Goal: Navigation & Orientation: Understand site structure

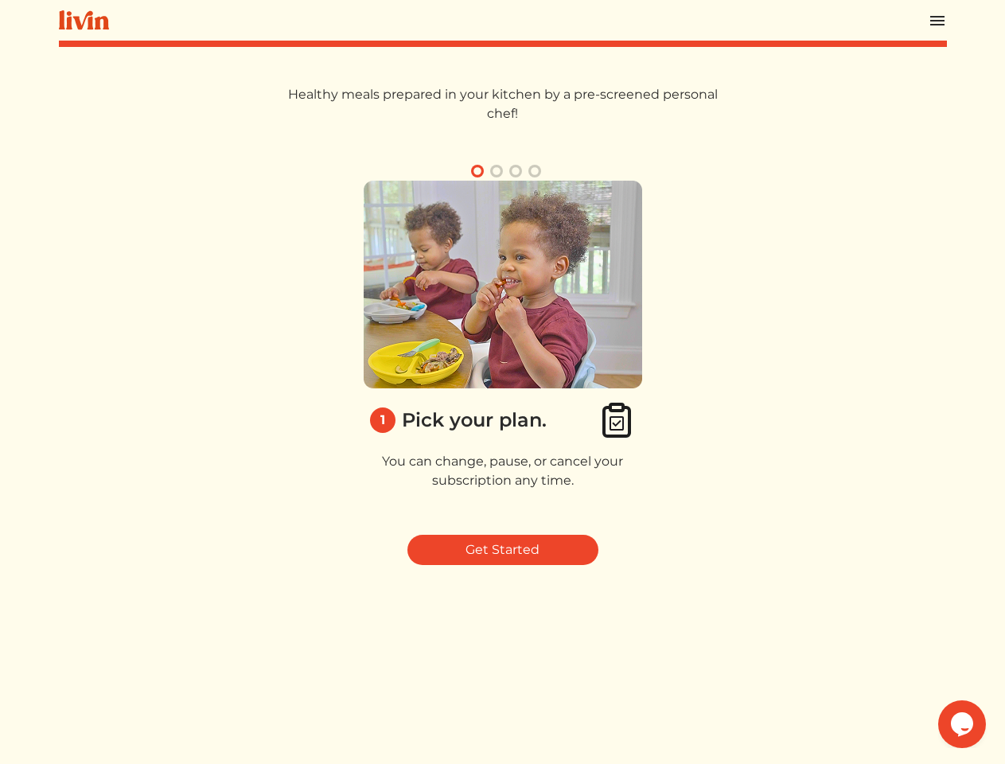
click at [502, 382] on img at bounding box center [503, 285] width 278 height 208
click at [937, 20] on img at bounding box center [937, 20] width 19 height 19
click at [496, 171] on button "button" at bounding box center [496, 170] width 19 height 19
click at [515, 171] on button "button" at bounding box center [515, 170] width 19 height 19
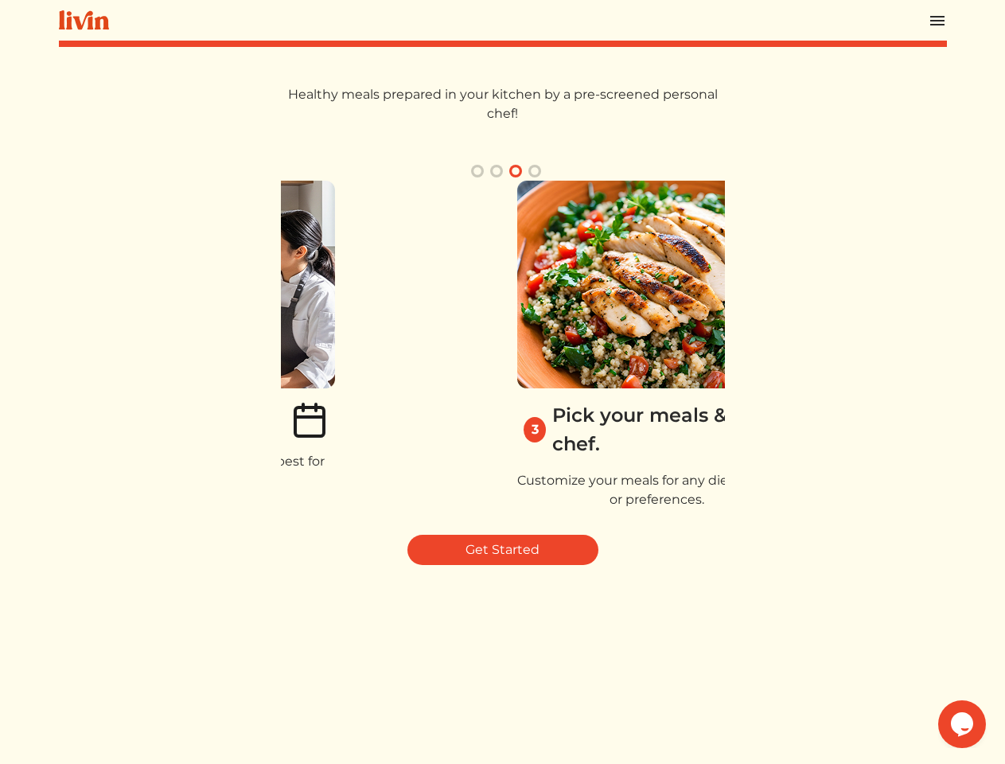
click at [535, 171] on button "button" at bounding box center [534, 170] width 19 height 19
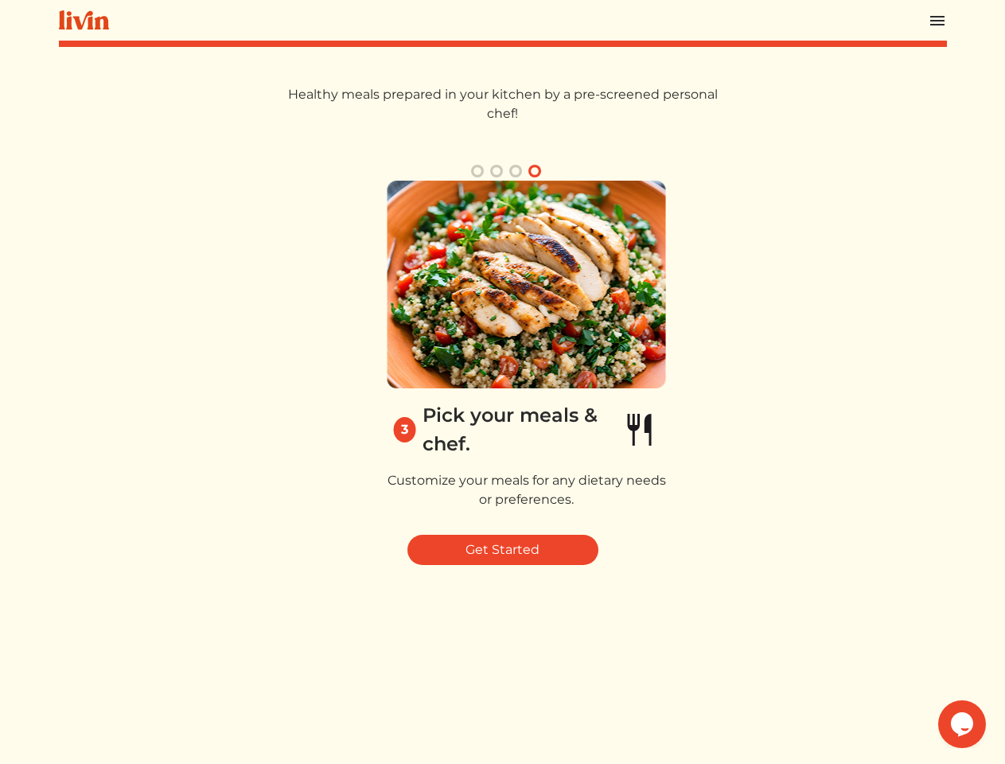
click at [847, 351] on img at bounding box center [986, 285] width 278 height 208
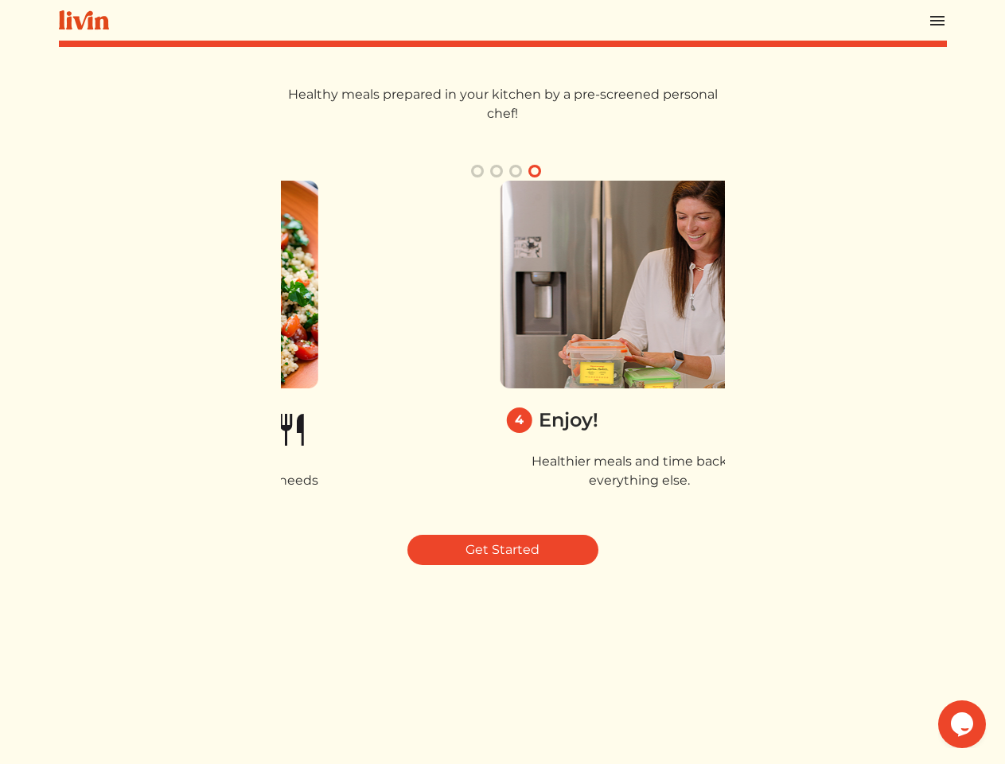
click at [962, 724] on icon "Chat widget" at bounding box center [962, 724] width 22 height 24
